Goal: Task Accomplishment & Management: Use online tool/utility

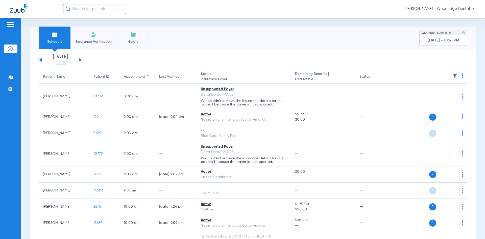
click at [96, 39] on li "Insurance Verification" at bounding box center [94, 38] width 47 height 23
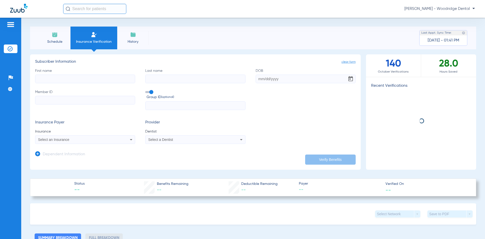
click at [64, 79] on input "First name" at bounding box center [85, 79] width 100 height 9
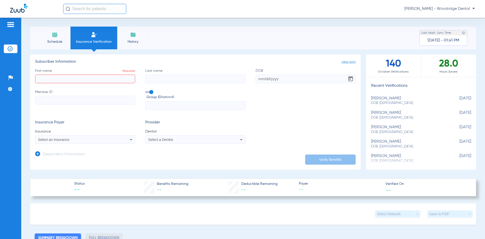
click at [130, 37] on img at bounding box center [133, 35] width 6 height 6
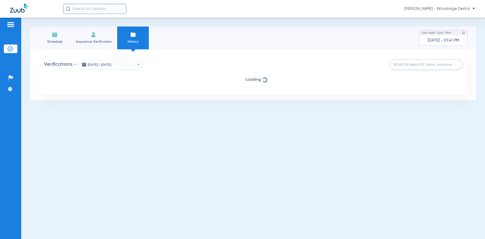
click at [93, 37] on img at bounding box center [94, 35] width 6 height 6
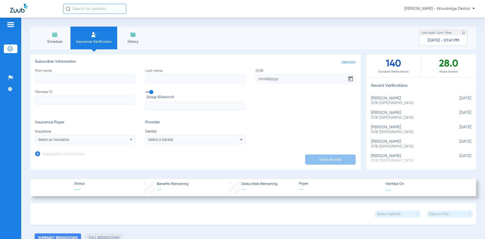
click at [52, 77] on input "First name" at bounding box center [85, 79] width 100 height 9
drag, startPoint x: 52, startPoint y: 77, endPoint x: -1, endPoint y: 88, distance: 54.4
click at [0, 88] on html "[PERSON_NAME] - Woodridge Dental Patients Insurance Verification Setup Help Cen…" at bounding box center [242, 119] width 485 height 239
type input "[PERSON_NAME]"
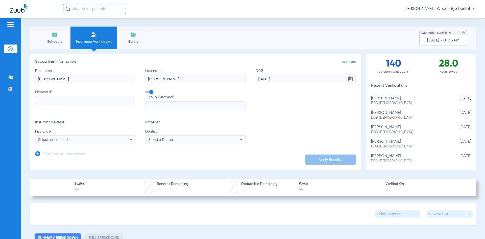
type input "[DATE]"
click at [40, 101] on input "Member ID" at bounding box center [85, 100] width 100 height 9
type input "799503606"
click at [148, 105] on input "text" at bounding box center [195, 105] width 100 height 9
type input "4700239"
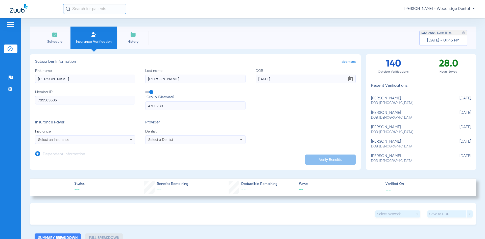
click at [122, 139] on div "Select an Insurance" at bounding box center [85, 139] width 100 height 6
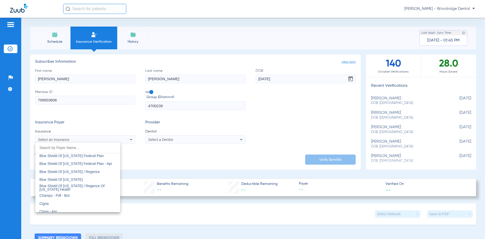
scroll to position [704, 0]
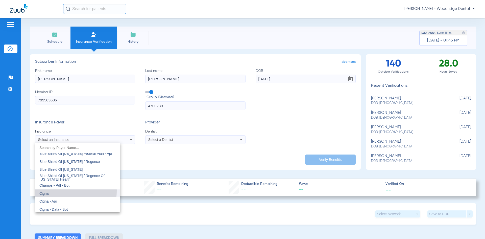
click at [46, 191] on mat-option "Cigna" at bounding box center [77, 193] width 85 height 8
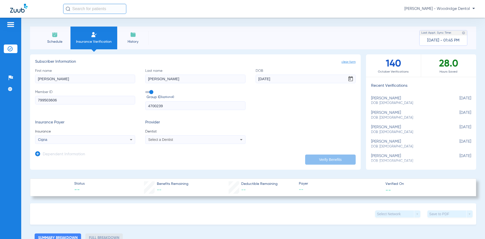
click at [189, 140] on div "Select a Dentist" at bounding box center [186, 140] width 76 height 4
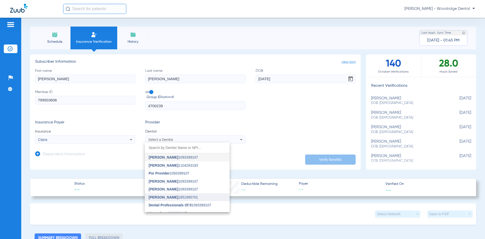
click at [174, 196] on span "[PERSON_NAME] 1851965701" at bounding box center [173, 197] width 49 height 4
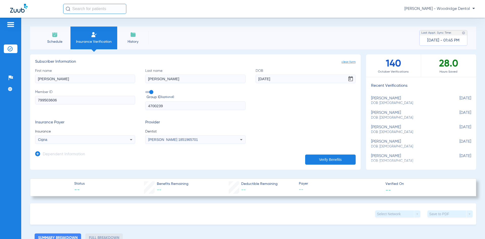
click at [320, 157] on button "Verify Benefits" at bounding box center [330, 159] width 51 height 10
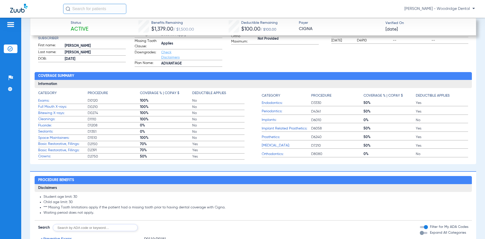
scroll to position [273, 0]
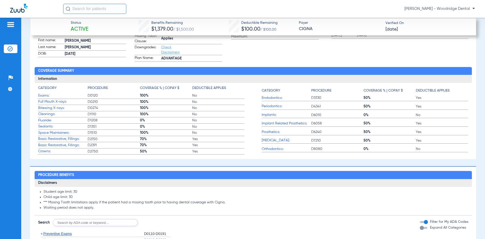
click at [164, 52] on link "Check Disclaimers" at bounding box center [170, 49] width 18 height 9
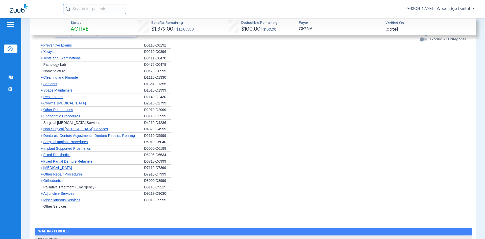
scroll to position [452, 0]
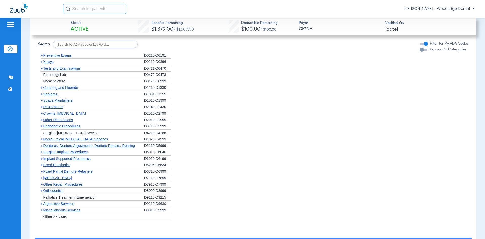
click at [71, 141] on span "Non-Surgical [MEDICAL_DATA] Services" at bounding box center [75, 139] width 64 height 4
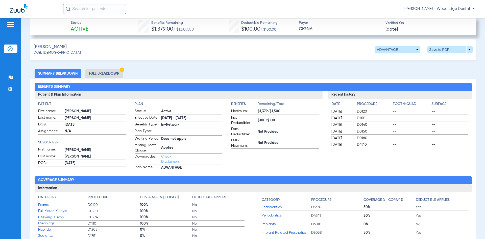
scroll to position [128, 0]
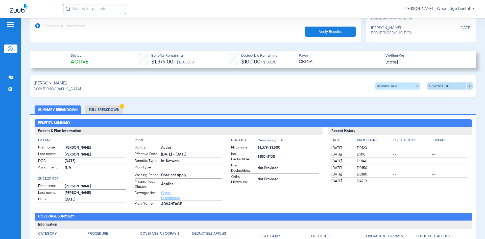
click at [465, 86] on span at bounding box center [450, 85] width 45 height 7
click at [396, 95] on button "insert_drive_file Save to PDF" at bounding box center [403, 95] width 38 height 10
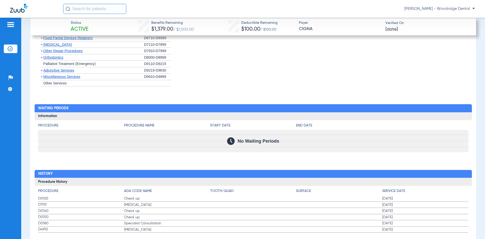
scroll to position [661, 0]
